Goal: Transaction & Acquisition: Purchase product/service

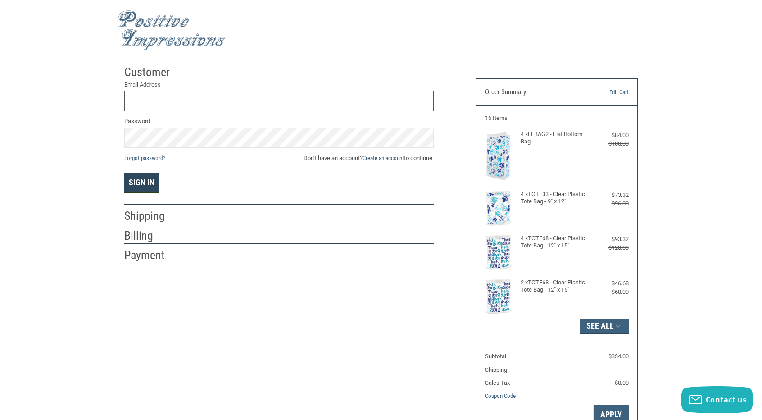
type input "[EMAIL_ADDRESS][DOMAIN_NAME]"
click at [148, 183] on button "Sign In" at bounding box center [141, 183] width 35 height 20
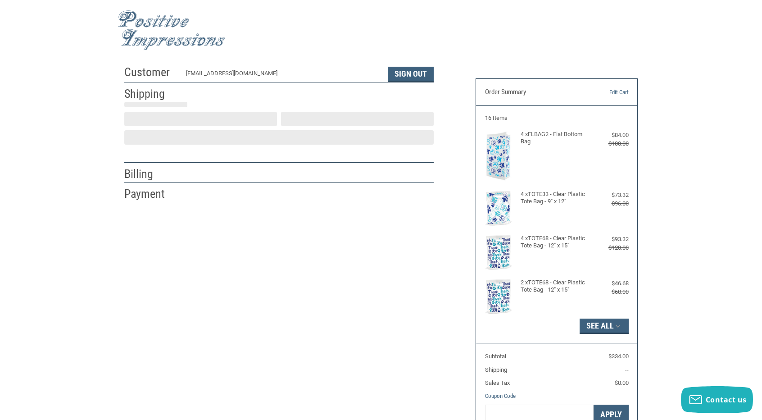
select select "US"
select select "CO"
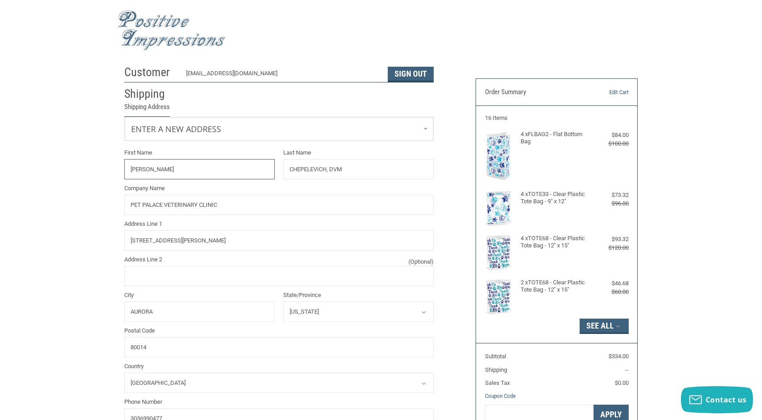
radio input "true"
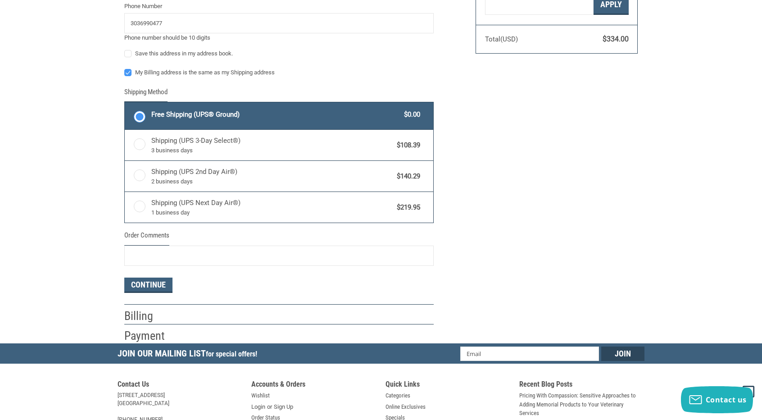
scroll to position [411, 0]
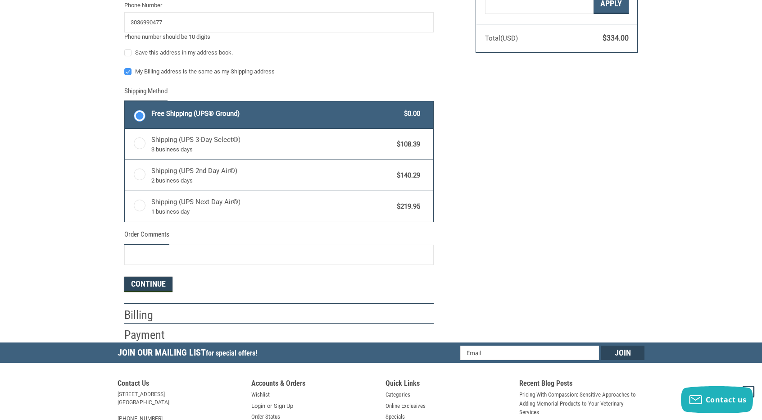
click at [141, 285] on button "Continue" at bounding box center [148, 283] width 48 height 15
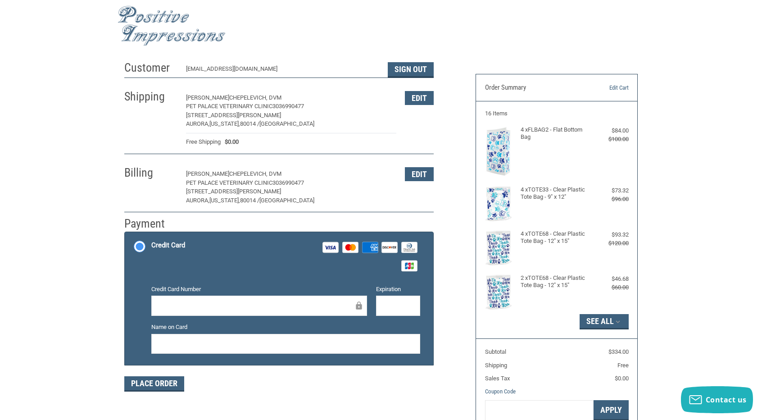
scroll to position [5, 0]
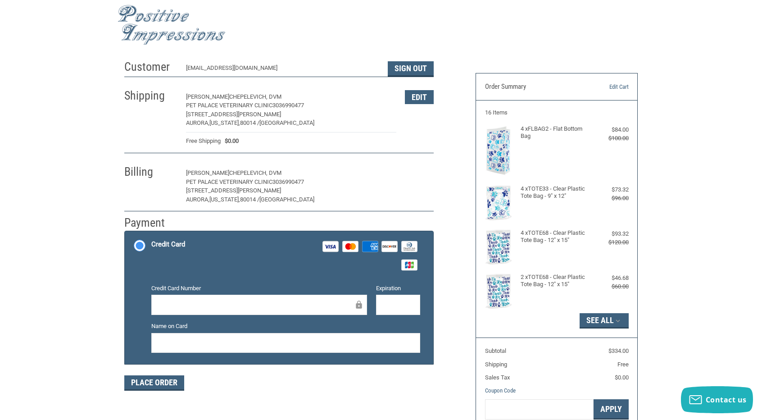
click at [411, 170] on button "Edit" at bounding box center [419, 173] width 29 height 14
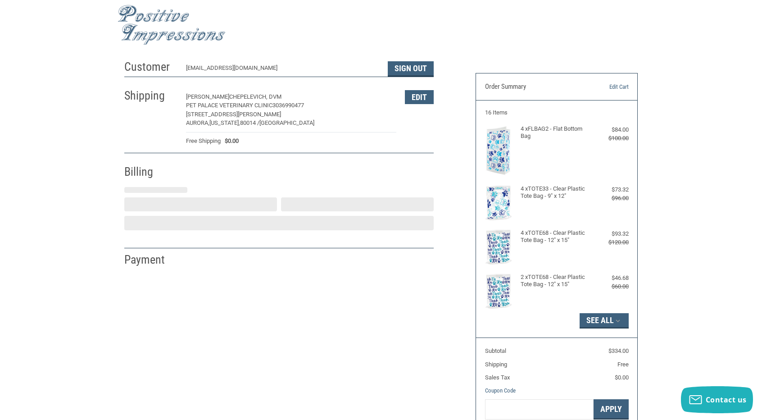
select select "CO"
select select "US"
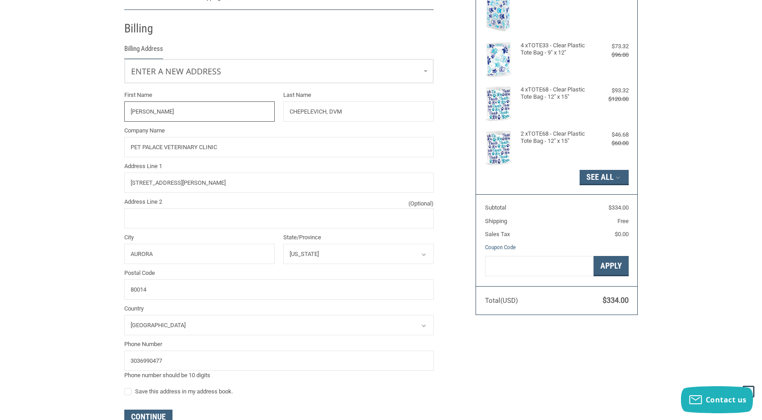
scroll to position [159, 0]
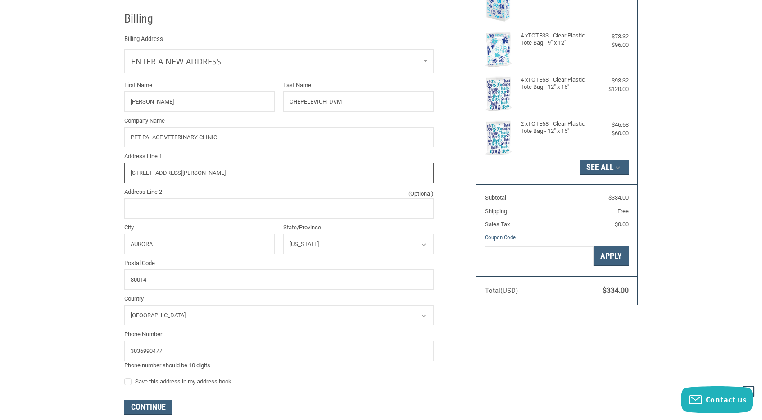
click at [213, 171] on input "[STREET_ADDRESS][PERSON_NAME]" at bounding box center [278, 173] width 309 height 20
type input "4"
type input "[STREET_ADDRESS]"
click at [214, 200] on input "Address Line 2 (Optional)" at bounding box center [278, 208] width 309 height 20
click at [148, 244] on input "AURORA" at bounding box center [199, 244] width 150 height 20
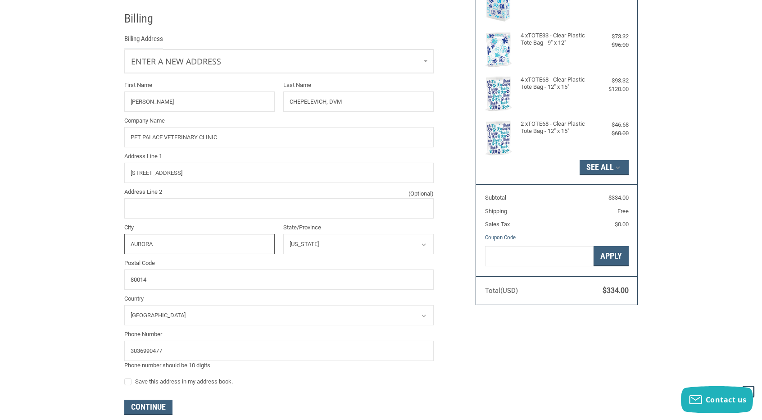
click at [148, 244] on input "AURORA" at bounding box center [199, 244] width 150 height 20
type input "LAKEWOOD"
click at [151, 280] on input "80014" at bounding box center [278, 279] width 309 height 20
type input "80228"
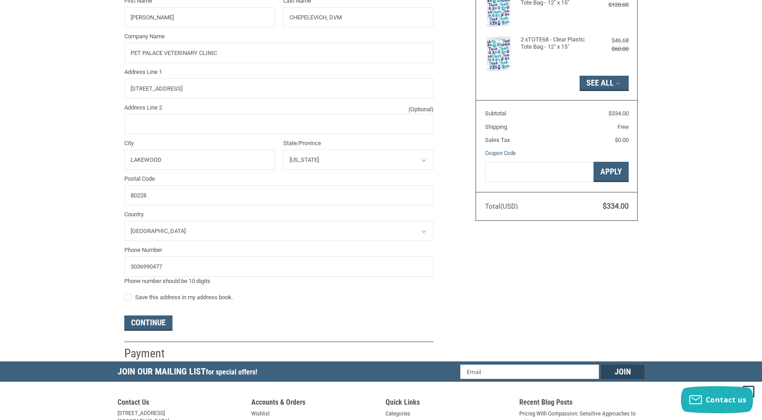
scroll to position [243, 0]
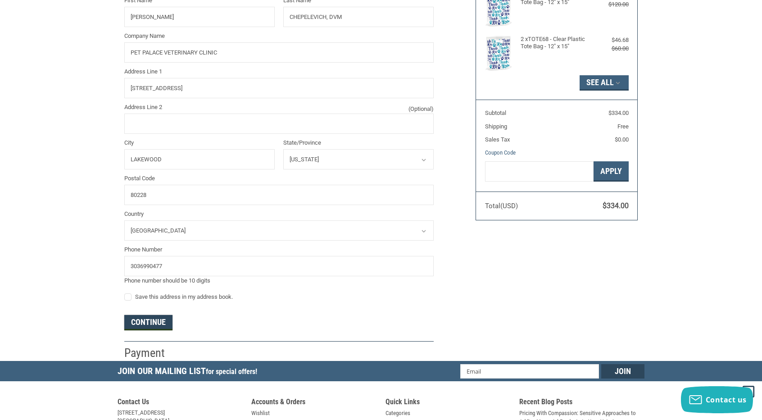
click at [161, 322] on button "Continue" at bounding box center [148, 322] width 48 height 15
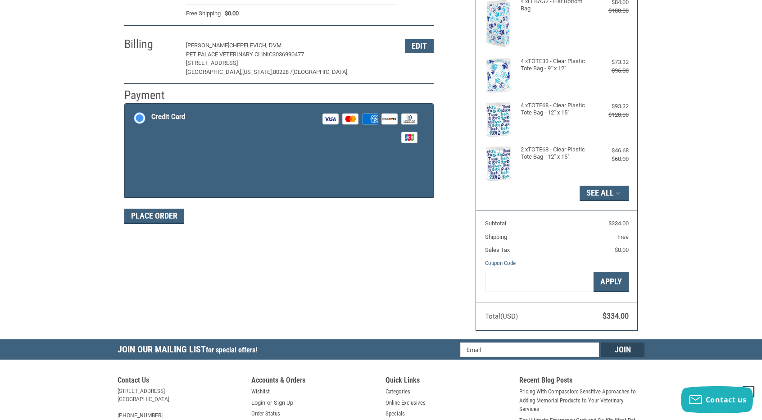
scroll to position [132, 0]
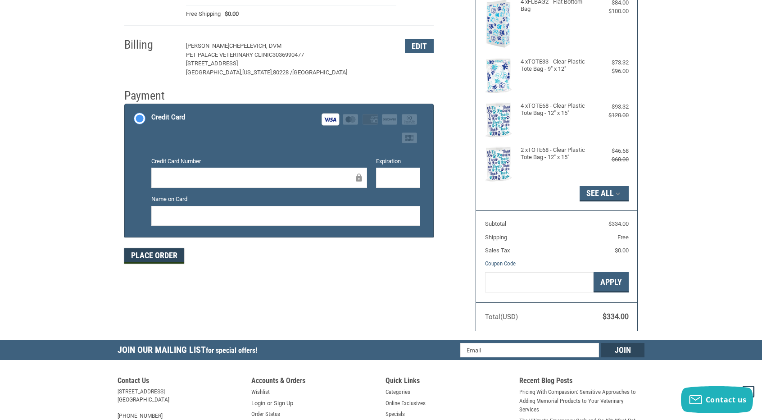
click at [169, 253] on button "Place Order" at bounding box center [154, 255] width 60 height 15
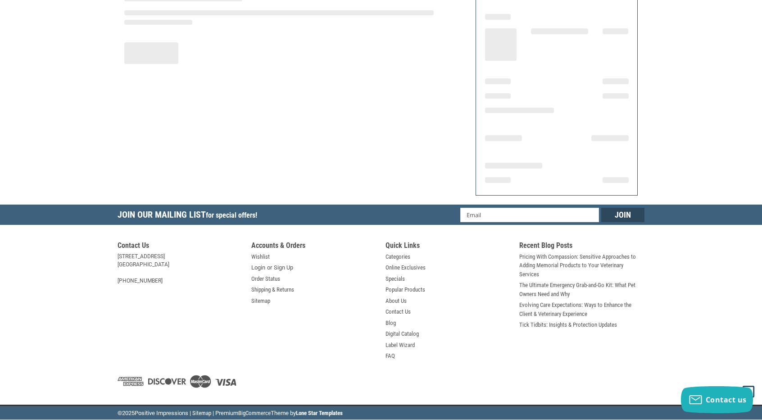
scroll to position [98, 0]
